Goal: Task Accomplishment & Management: Use online tool/utility

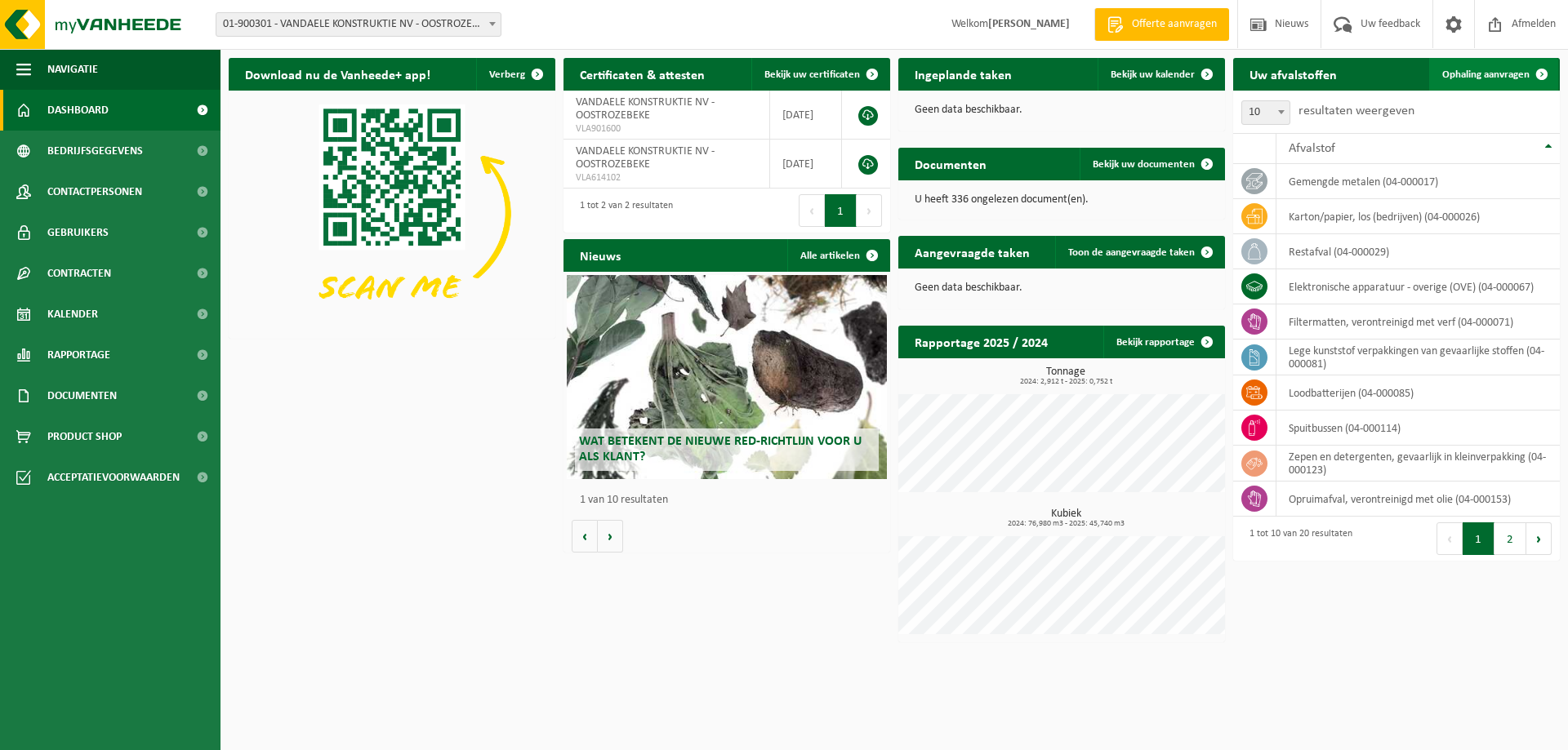
click at [1482, 75] on span "Ophaling aanvragen" at bounding box center [1485, 74] width 87 height 11
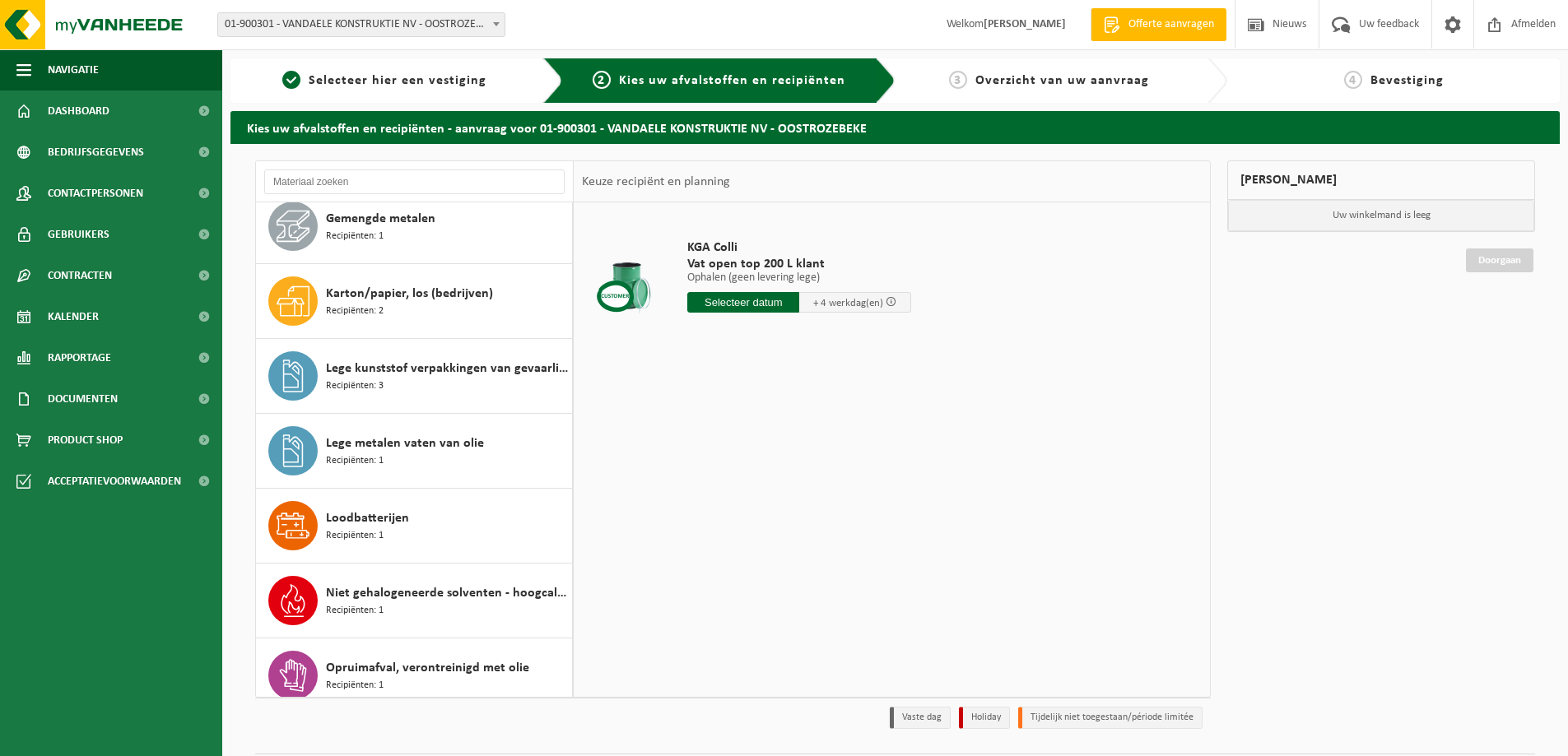
scroll to position [269, 0]
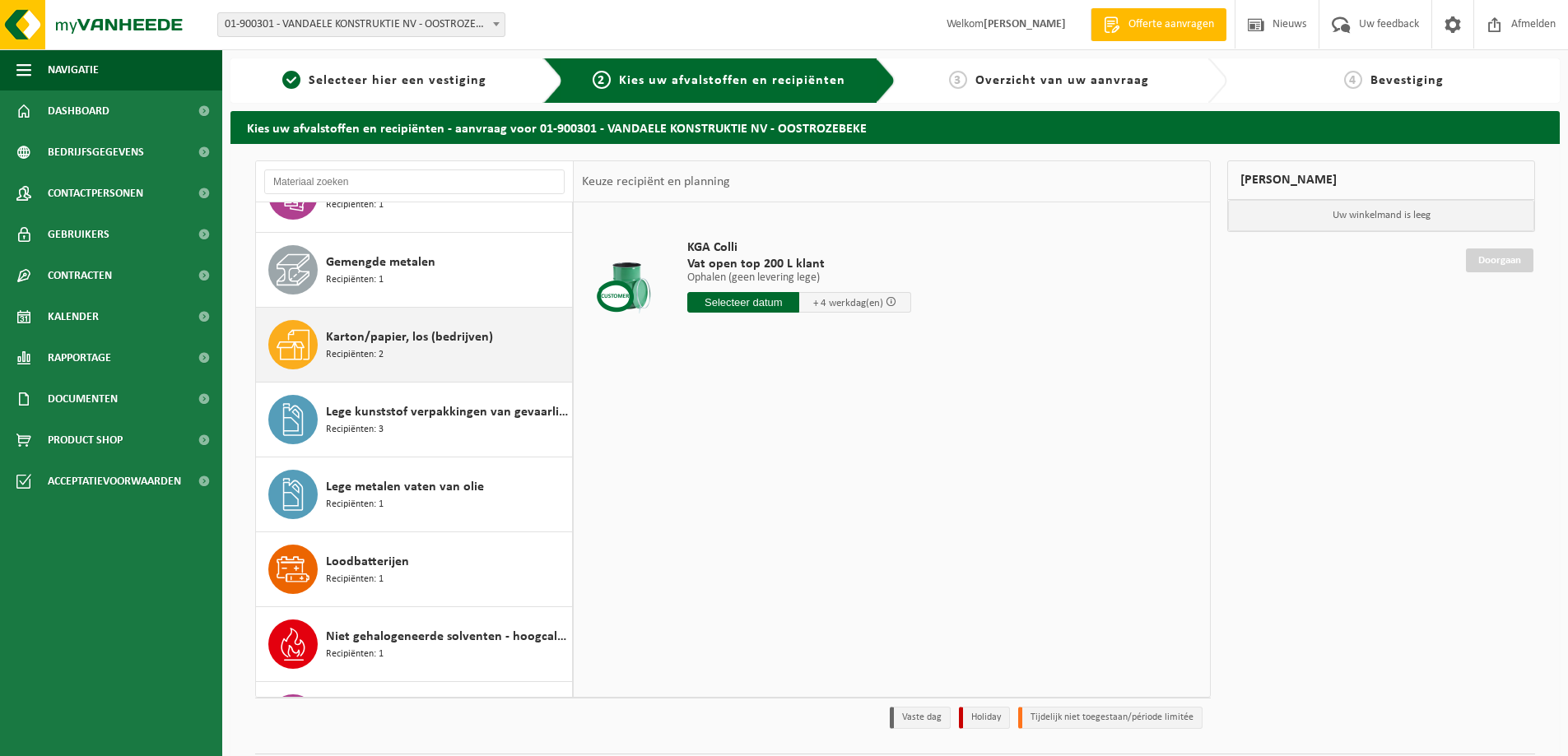
click at [409, 344] on span "Karton/papier, los (bedrijven)" at bounding box center [409, 337] width 167 height 20
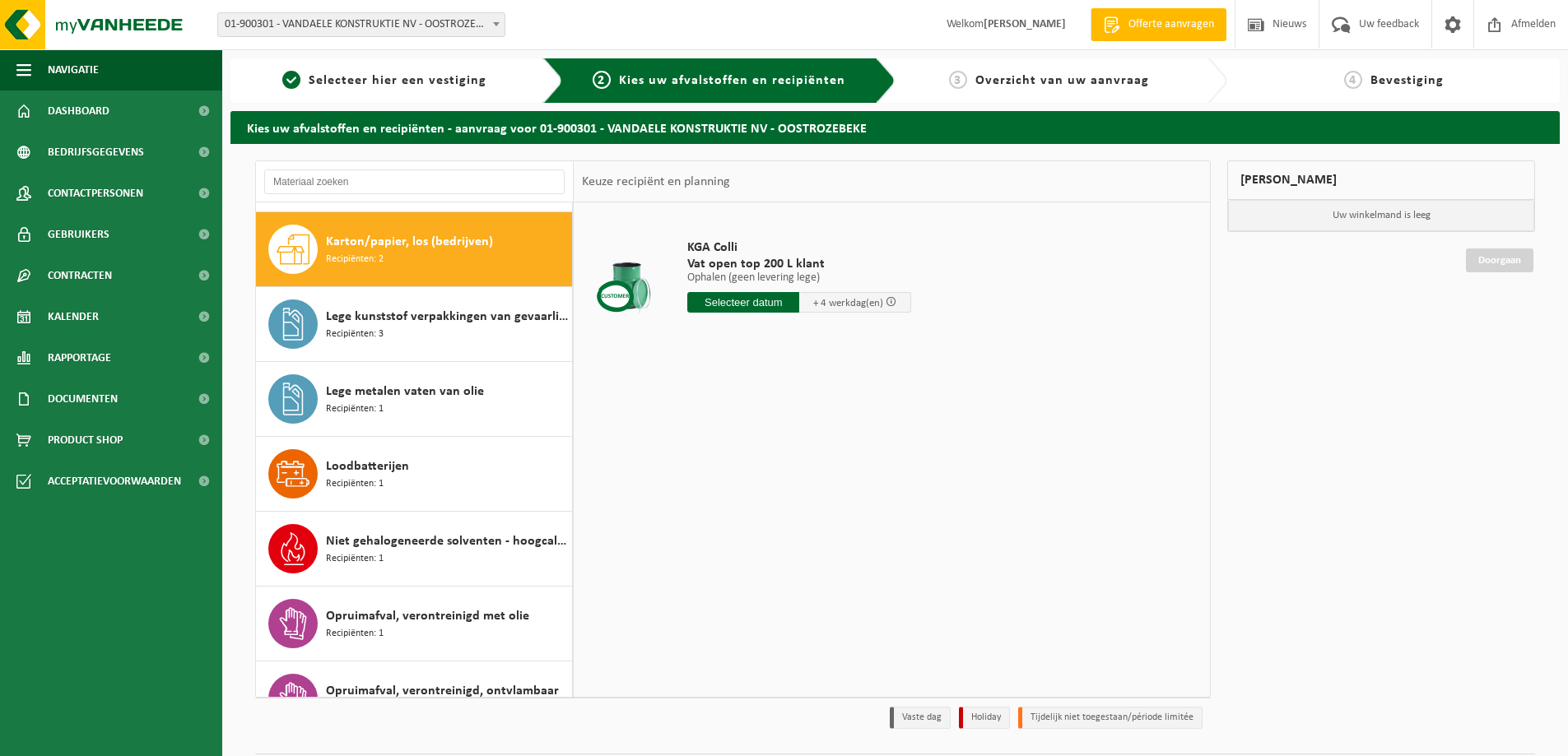
scroll to position [375, 0]
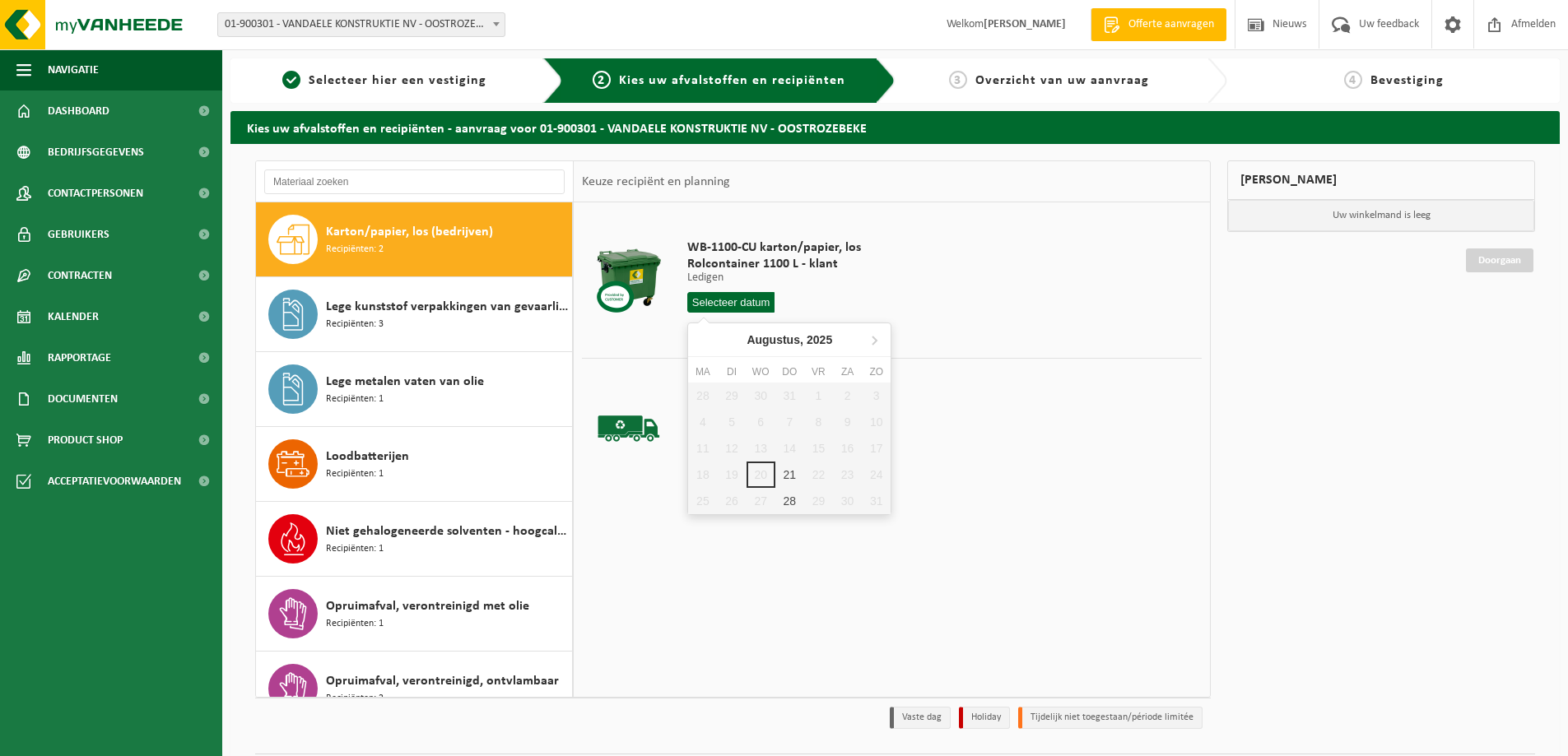
click at [749, 303] on input "text" at bounding box center [731, 302] width 87 height 21
click at [790, 476] on div "21" at bounding box center [789, 474] width 29 height 27
type input "Van 2025-08-21"
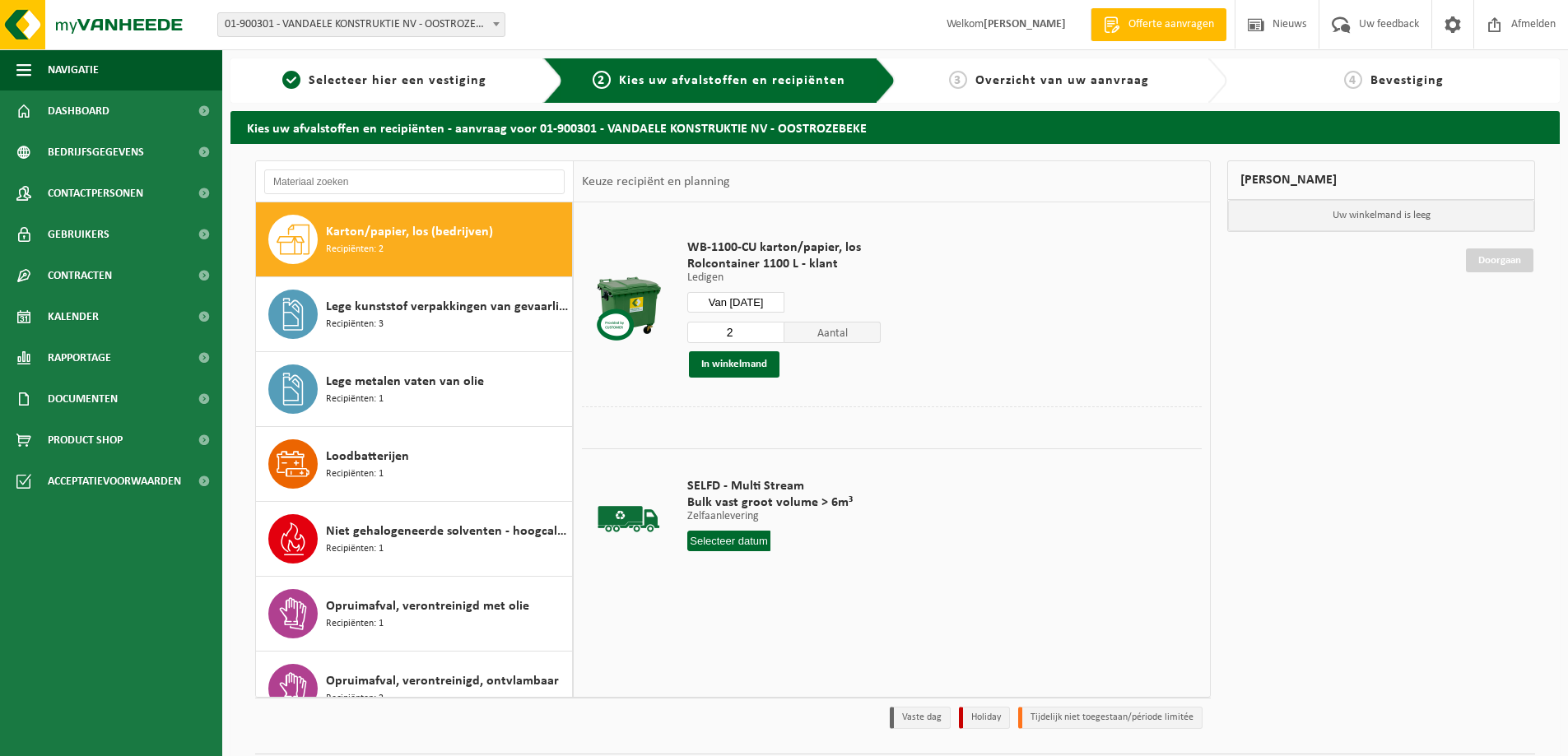
type input "2"
click at [769, 327] on input "2" at bounding box center [736, 332] width 97 height 22
click at [750, 361] on button "In winkelmand" at bounding box center [735, 364] width 91 height 27
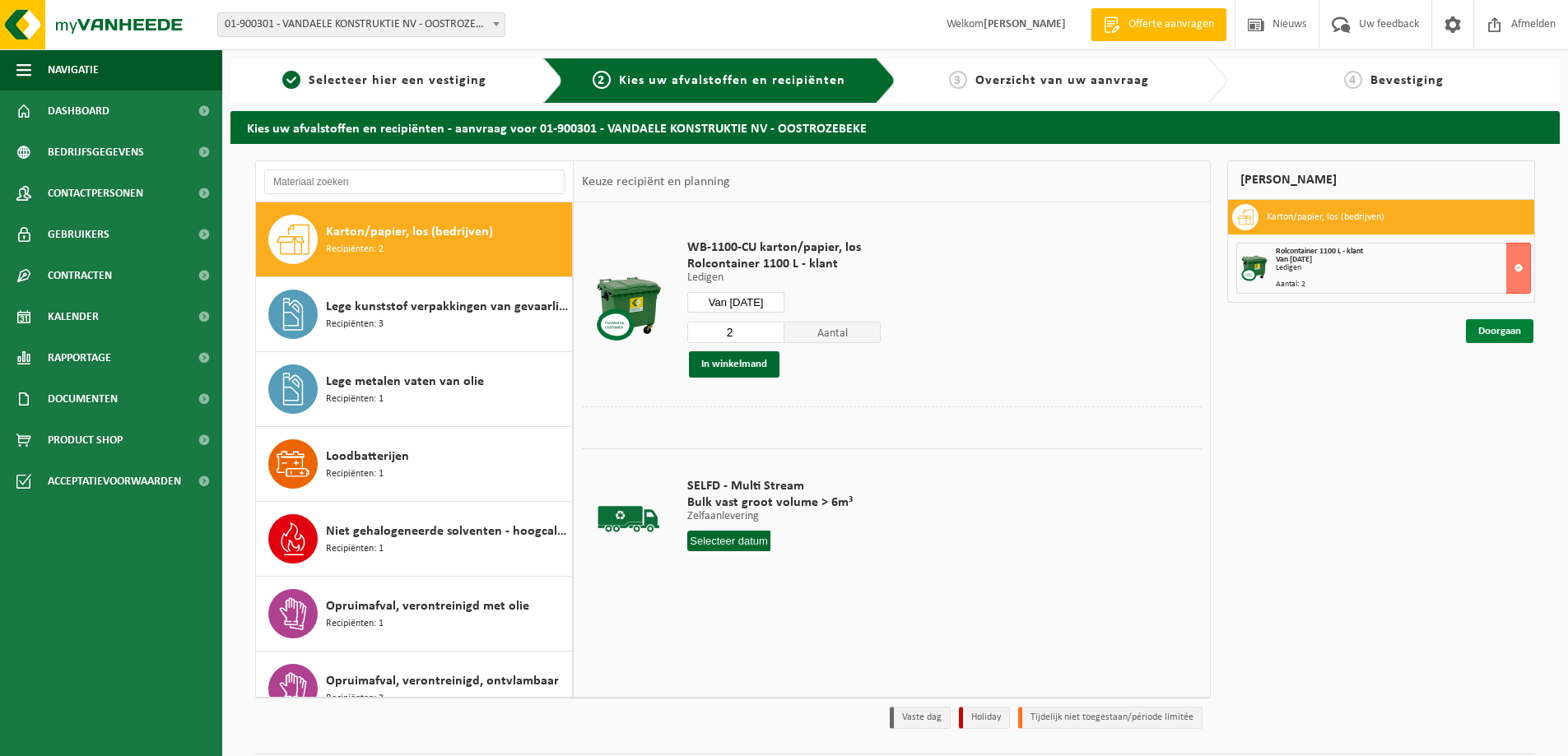
click at [1497, 333] on link "Doorgaan" at bounding box center [1500, 331] width 67 height 24
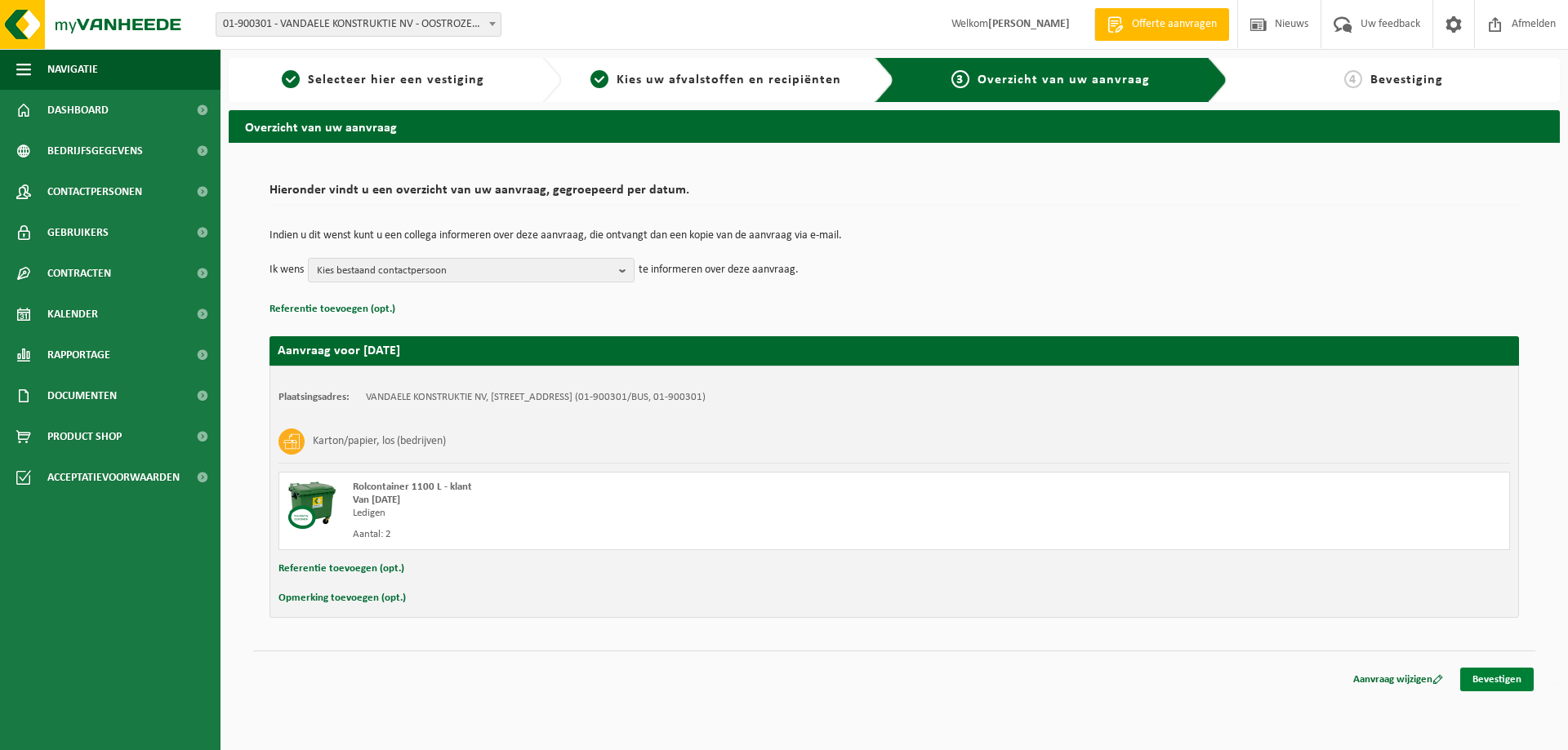
click at [1490, 684] on link "Bevestigen" at bounding box center [1497, 680] width 73 height 23
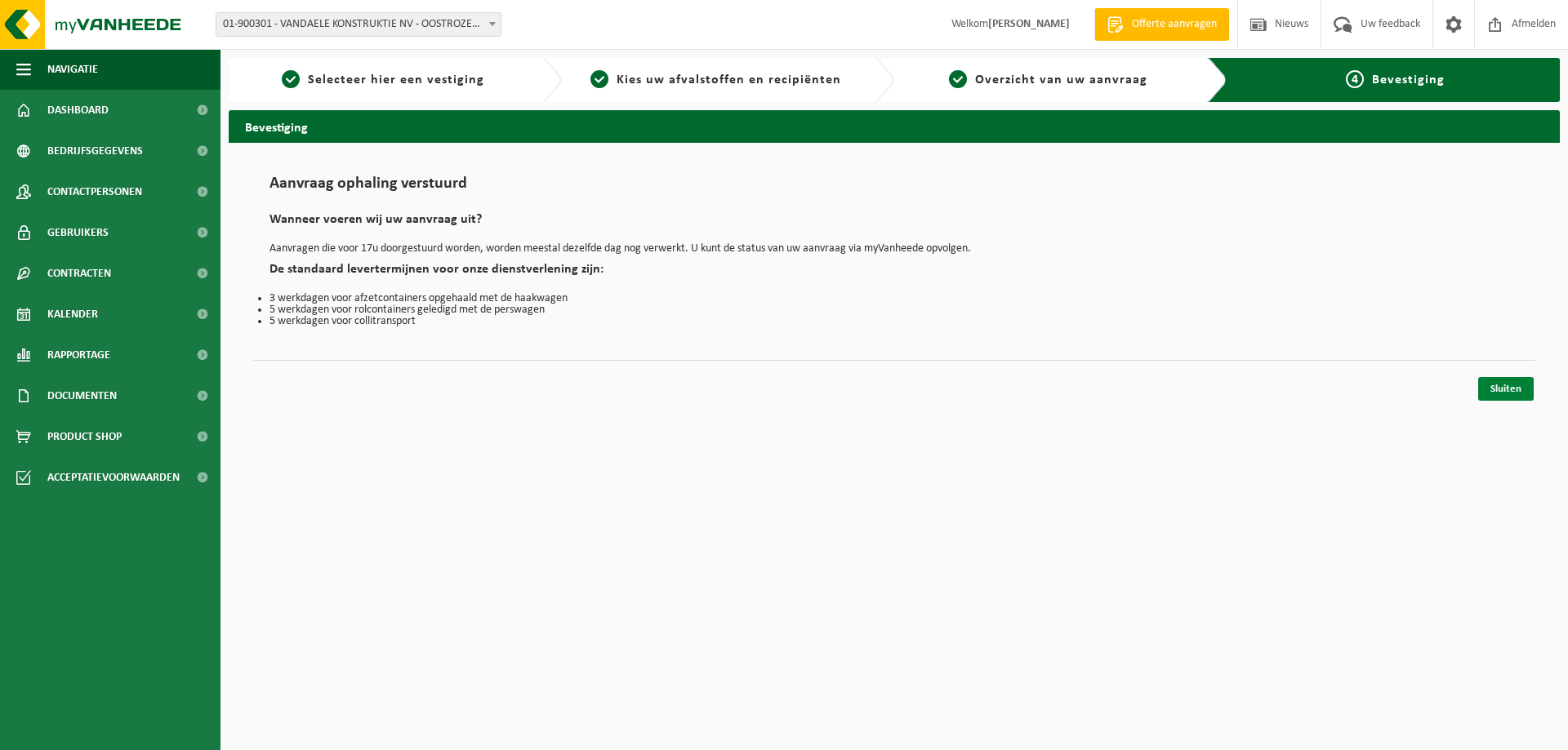
click at [1502, 387] on link "Sluiten" at bounding box center [1505, 389] width 56 height 23
